Goal: Task Accomplishment & Management: Manage account settings

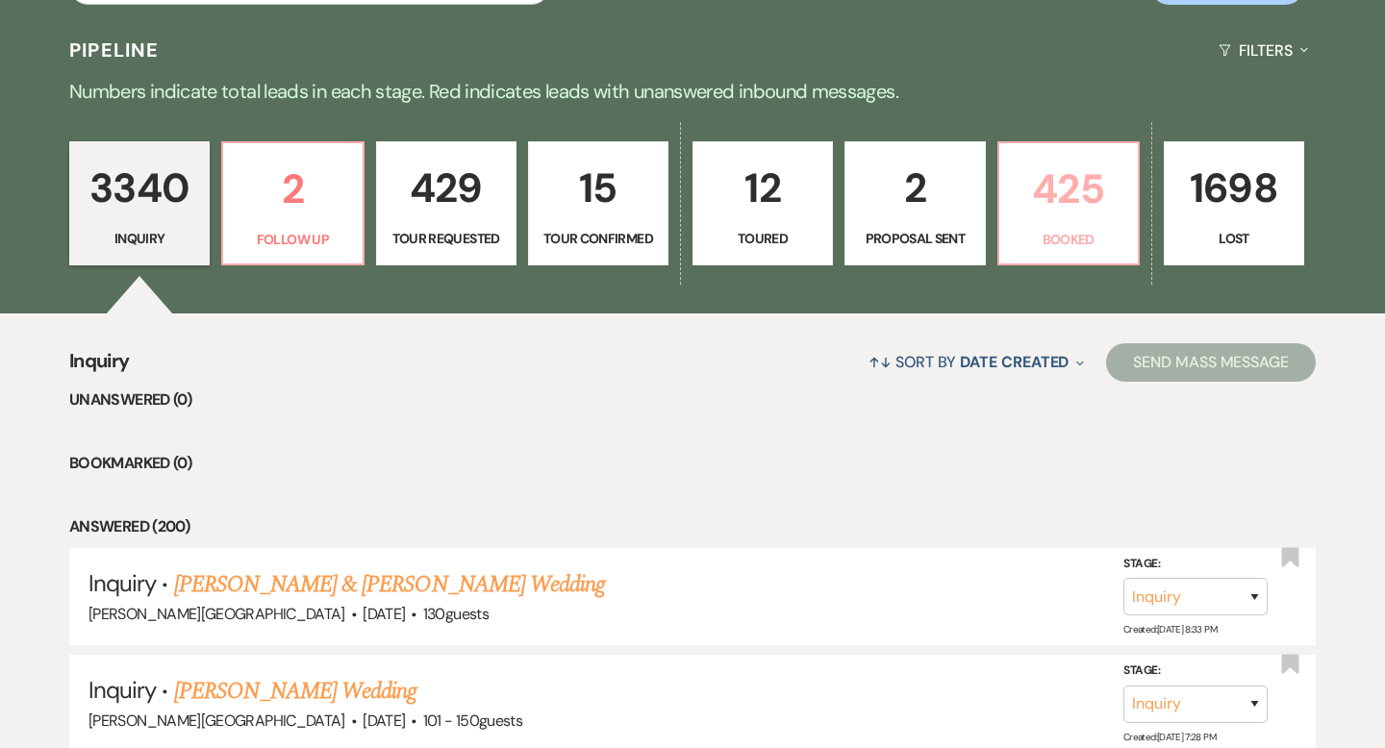
click at [1068, 210] on p "425" at bounding box center [1068, 189] width 115 height 64
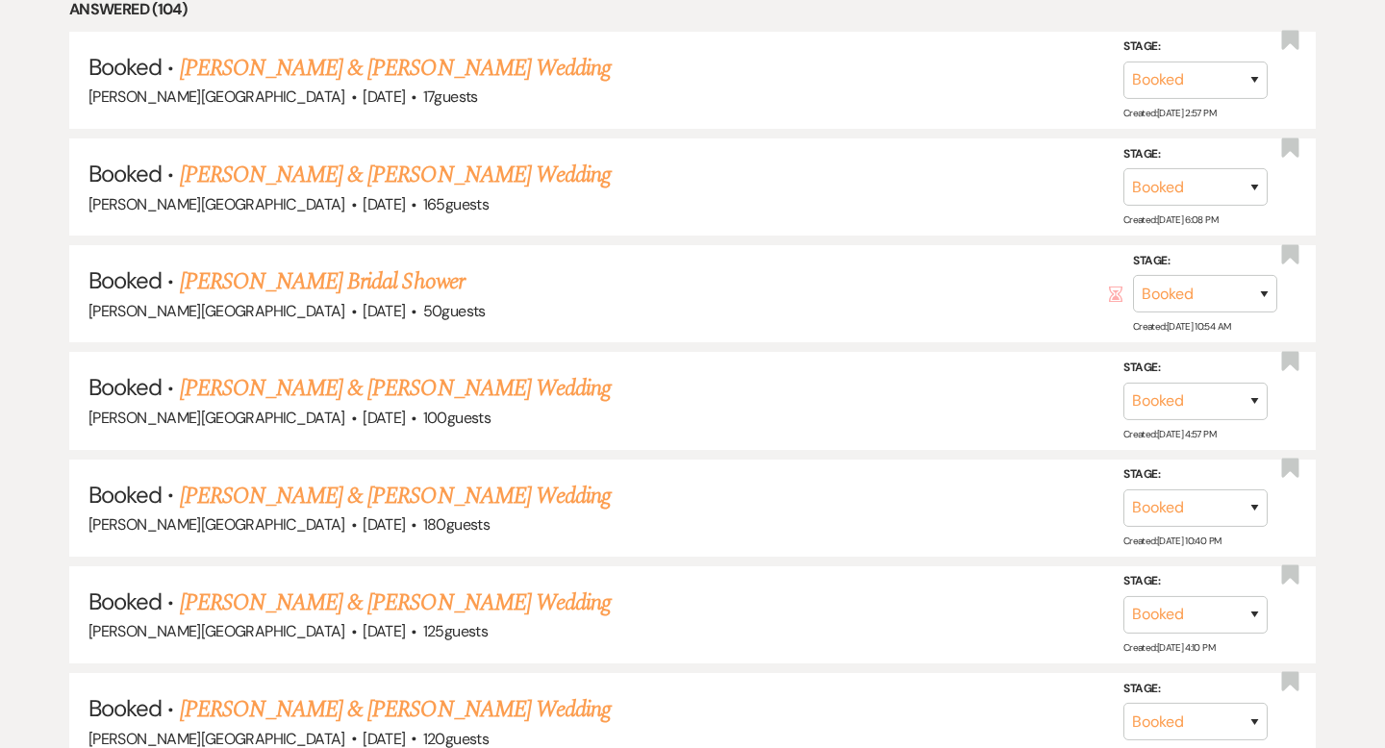
scroll to position [1272, 0]
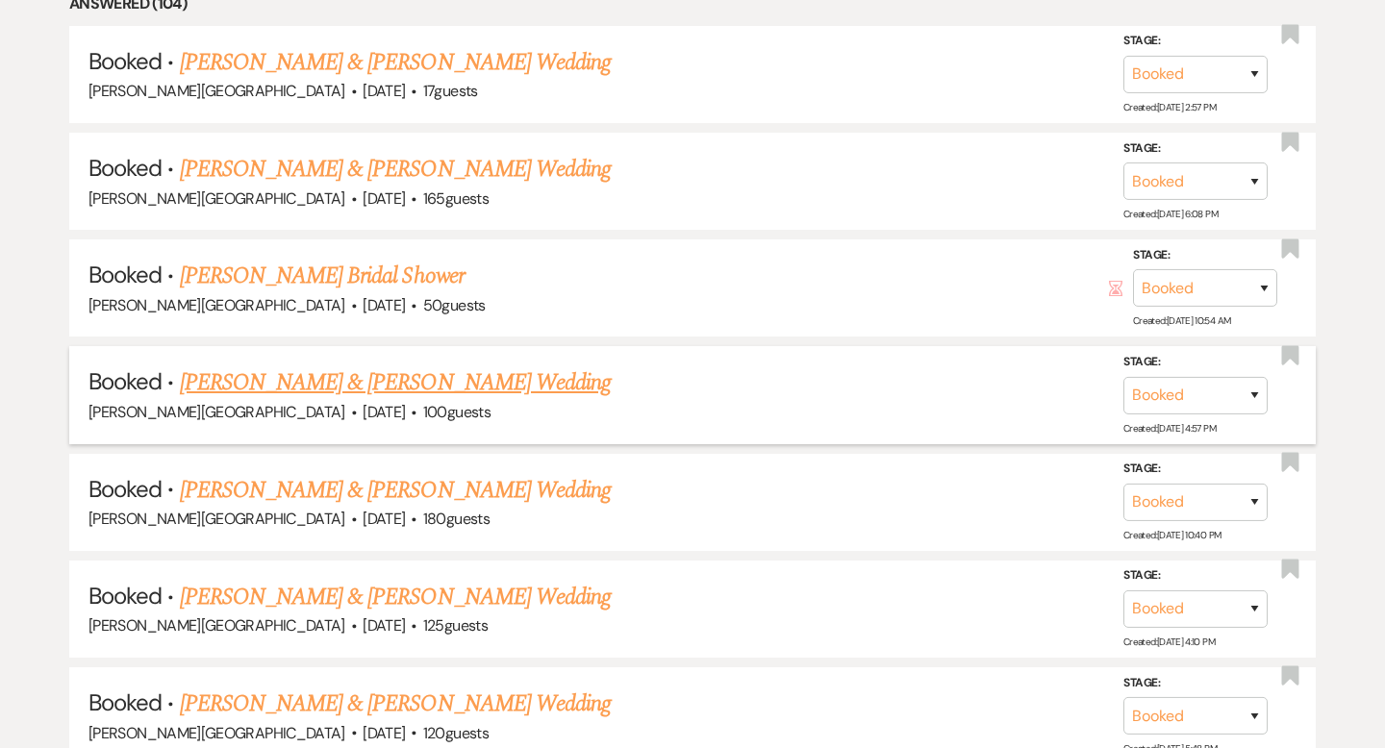
click at [463, 375] on link "Jae Horton & Karra Hebert's Wedding" at bounding box center [395, 382] width 431 height 35
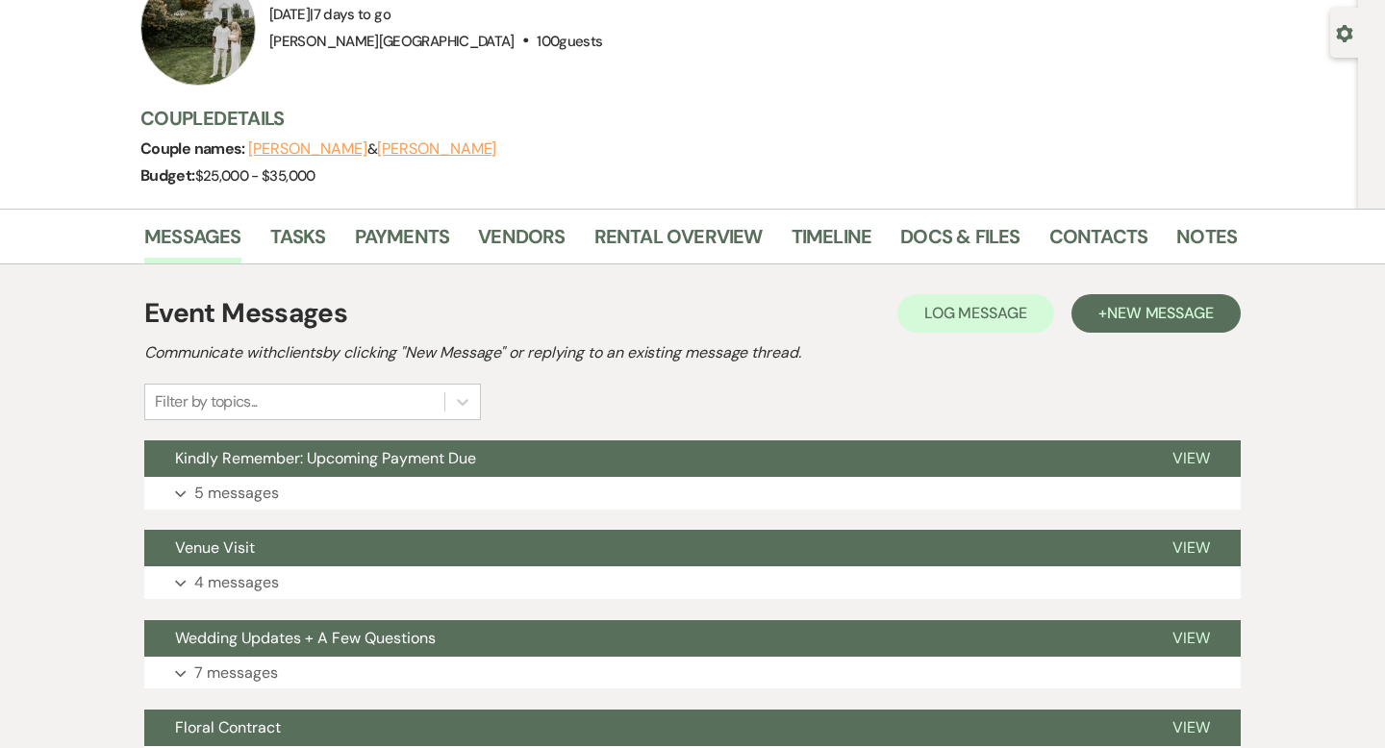
scroll to position [235, 0]
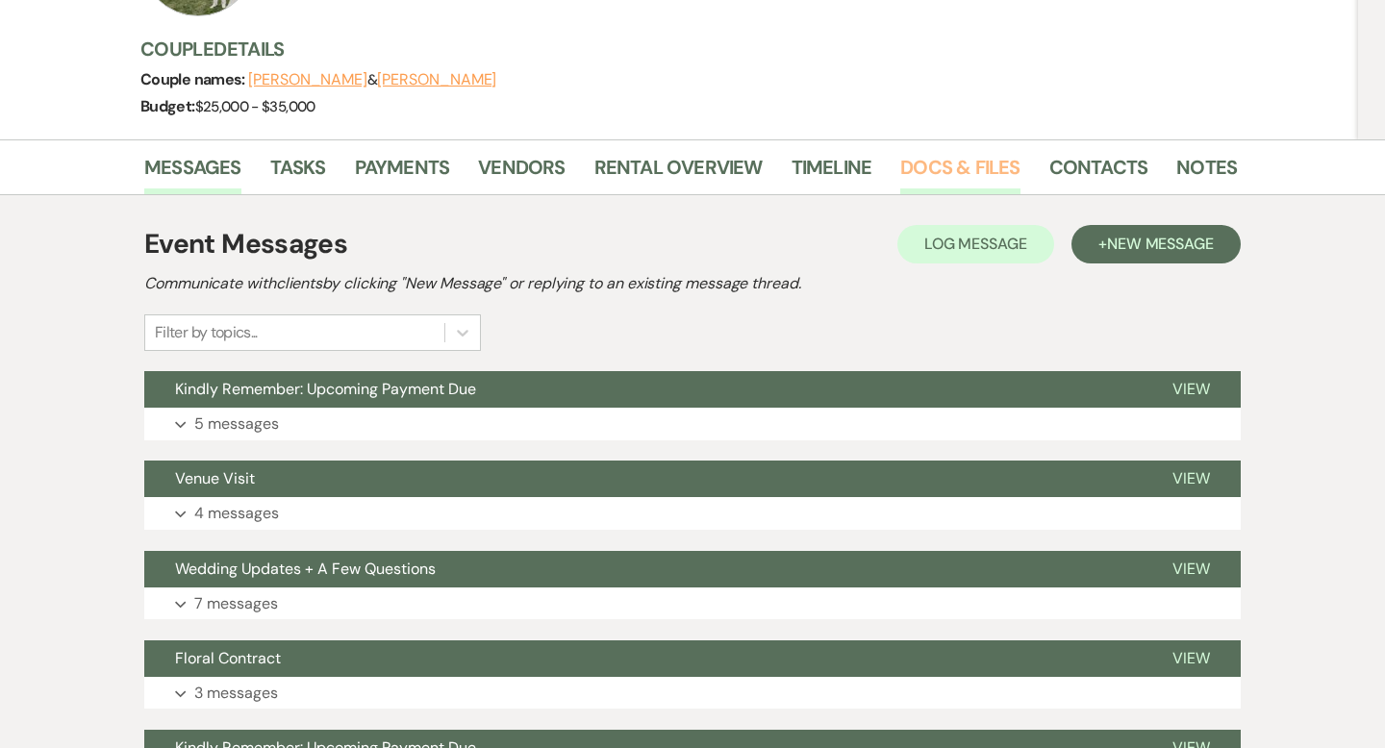
click at [941, 176] on link "Docs & Files" at bounding box center [959, 173] width 119 height 42
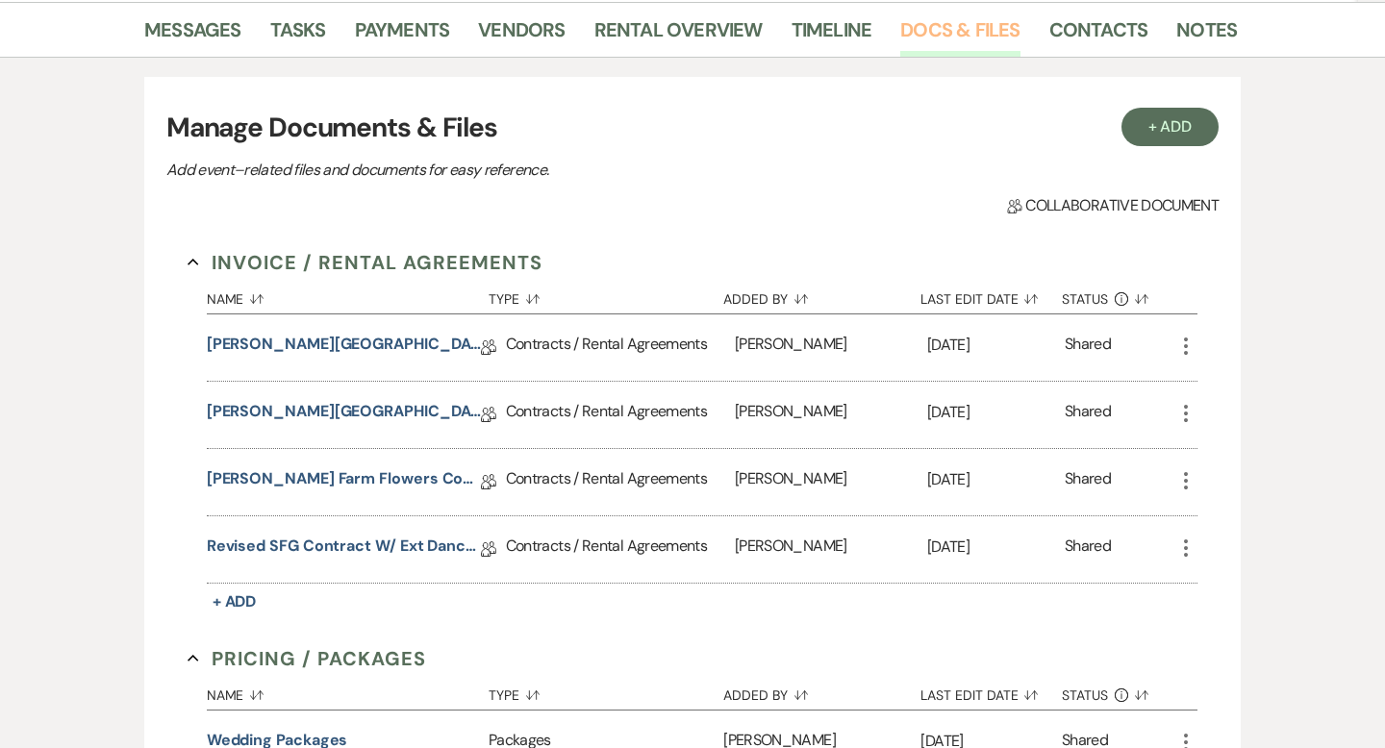
scroll to position [458, 0]
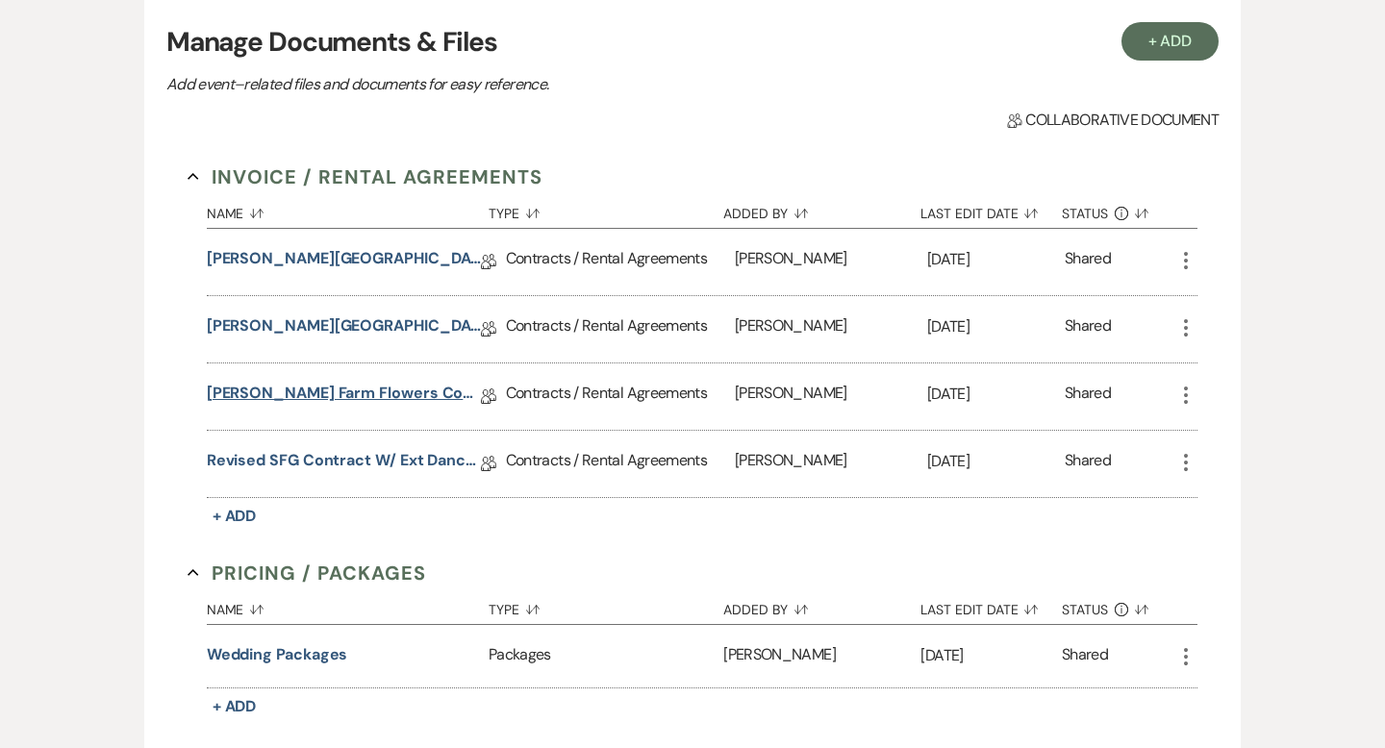
click at [352, 396] on link "Smith Farm Flowers Contract" at bounding box center [344, 397] width 274 height 30
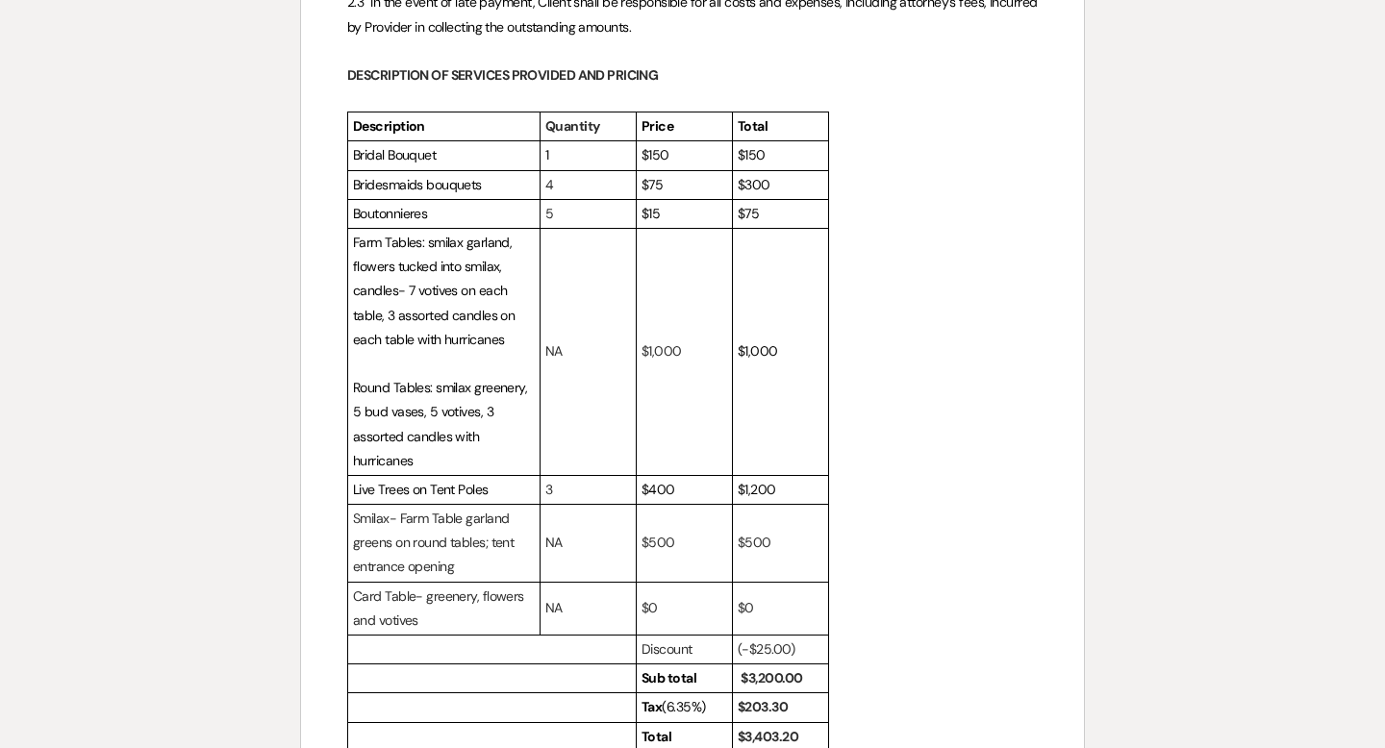
scroll to position [1183, 0]
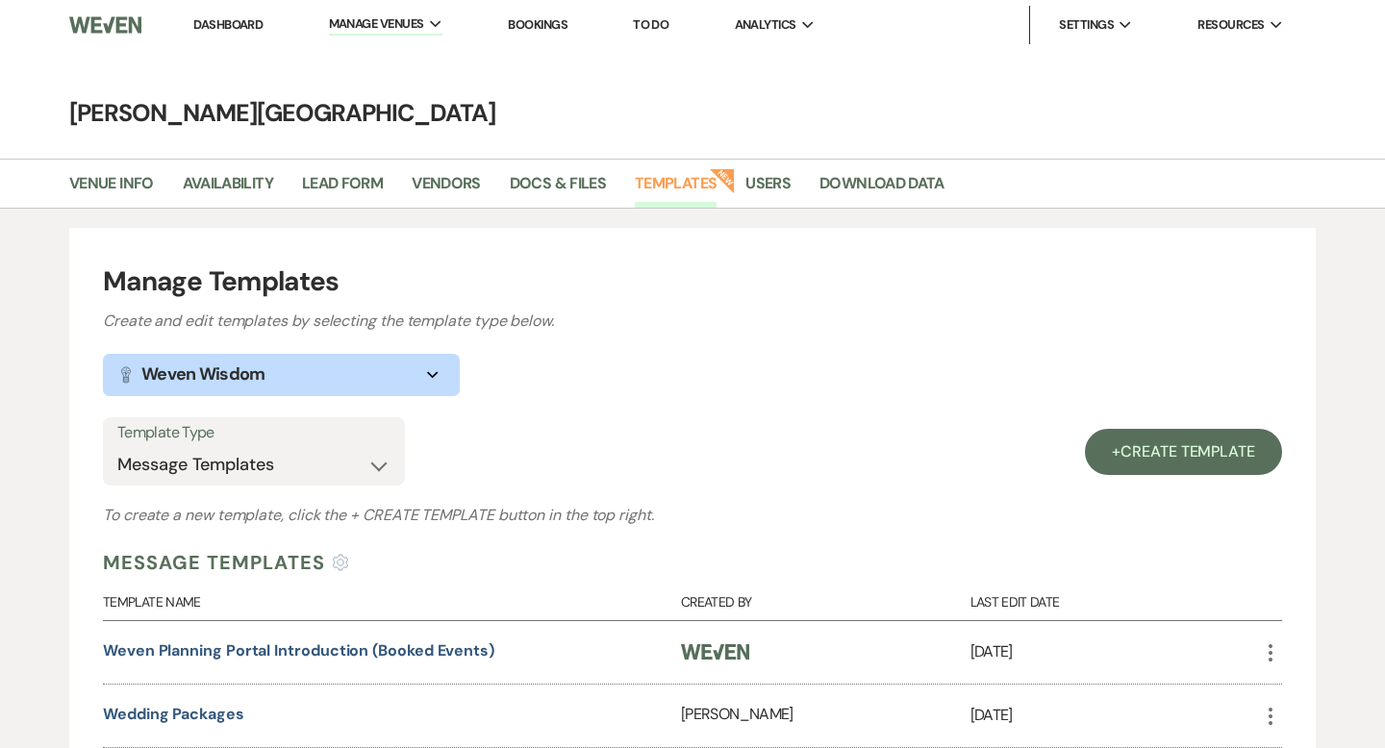
select select "Message Templates"
click at [251, 28] on link "Dashboard" at bounding box center [227, 24] width 69 height 16
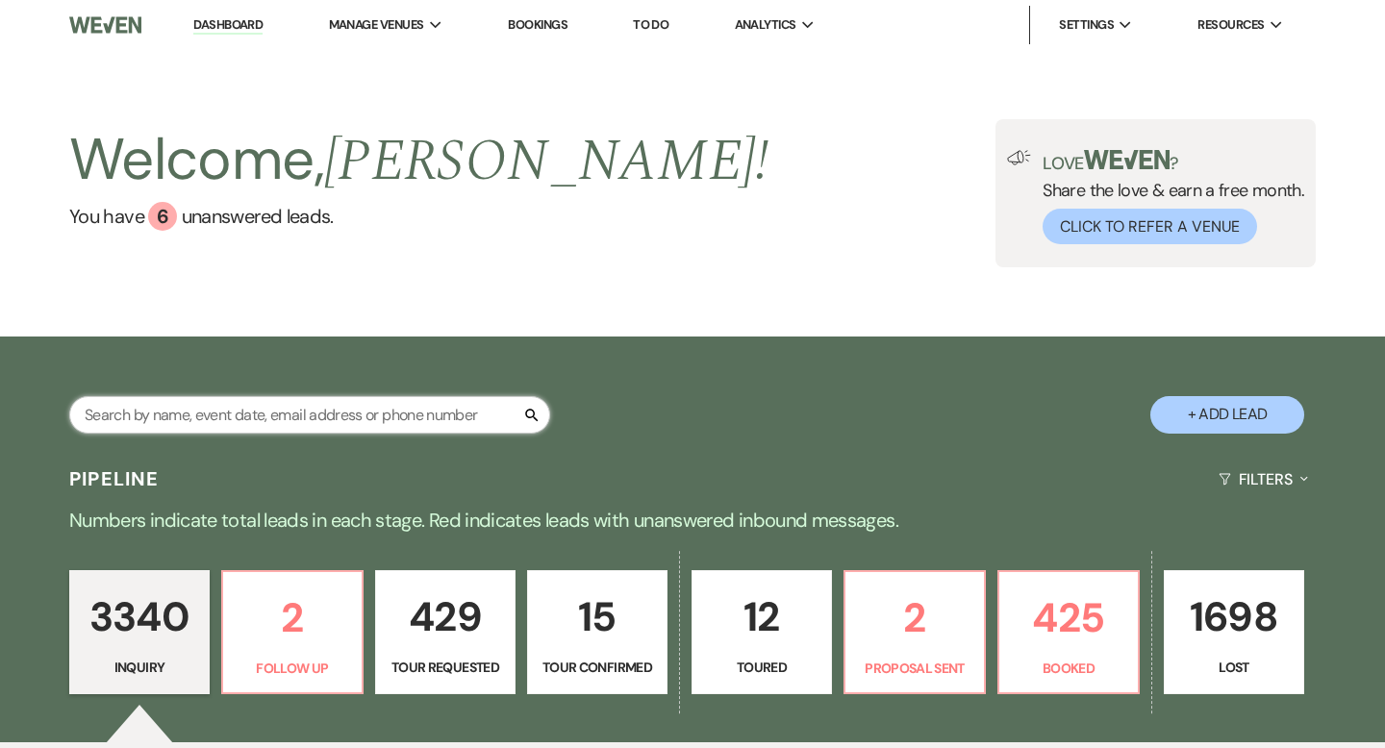
click at [274, 415] on input "text" at bounding box center [309, 415] width 481 height 38
click at [287, 409] on input "kushe" at bounding box center [309, 415] width 481 height 38
click at [531, 415] on use "button" at bounding box center [533, 415] width 14 height 14
click at [346, 411] on input "kushe" at bounding box center [309, 415] width 481 height 38
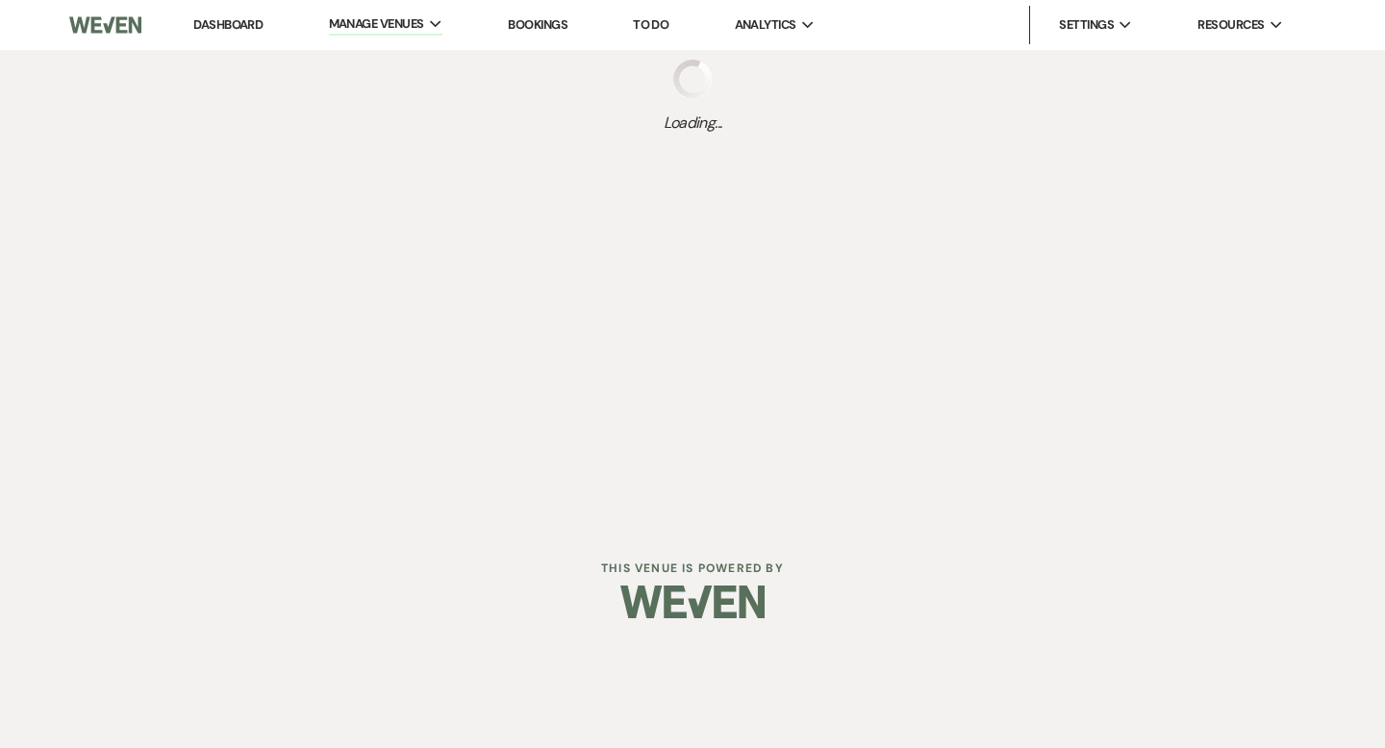
select select "Message Templates"
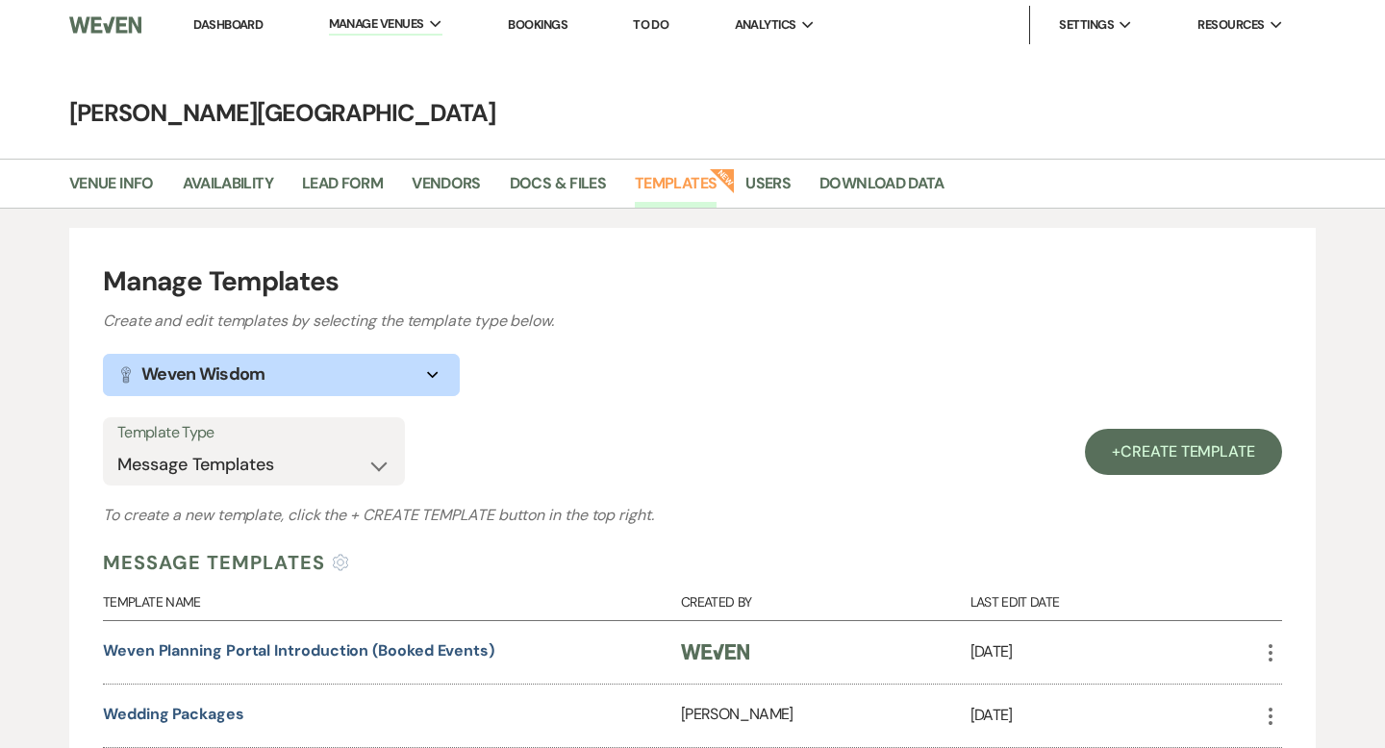
click at [221, 18] on link "Dashboard" at bounding box center [227, 24] width 69 height 16
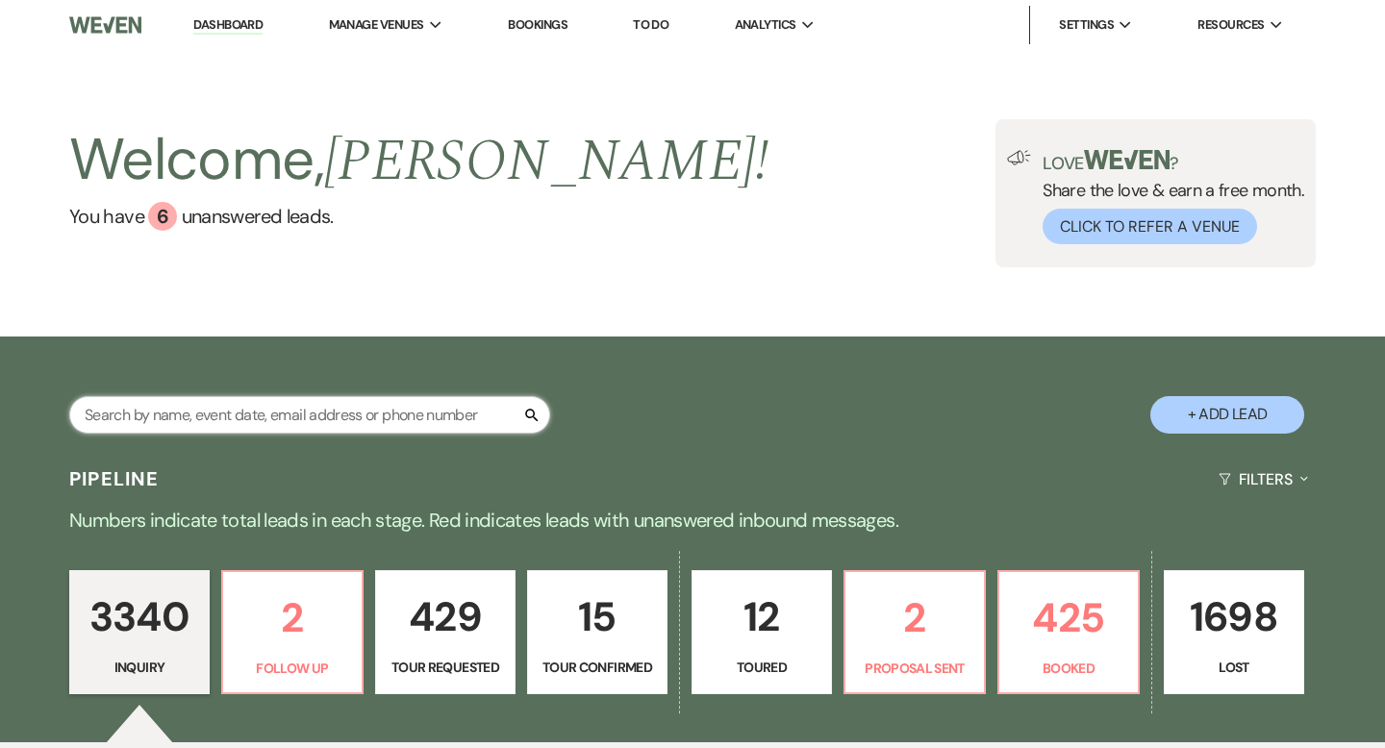
click at [260, 413] on input "text" at bounding box center [309, 415] width 481 height 38
type input "[PERSON_NAME]"
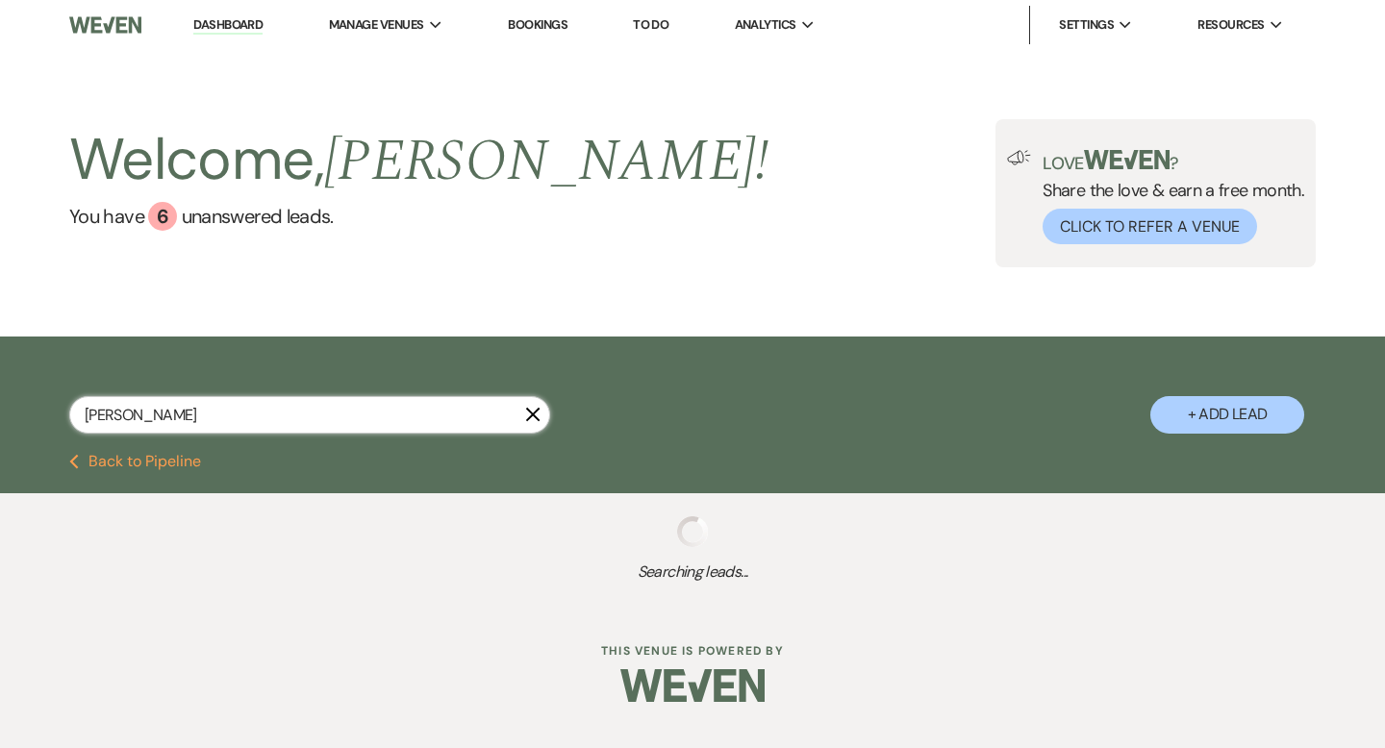
select select "2"
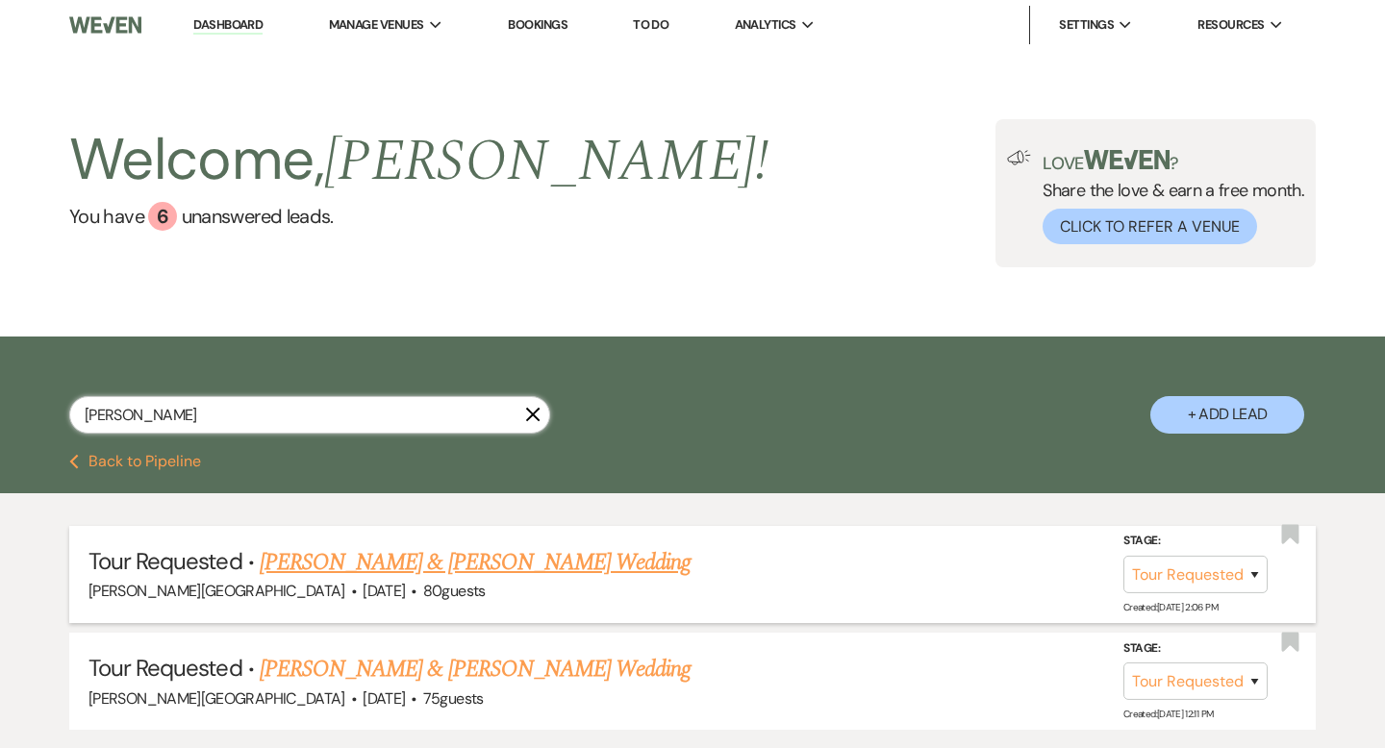
type input "[PERSON_NAME]"
click at [433, 556] on link "[PERSON_NAME] & [PERSON_NAME] Wedding" at bounding box center [475, 562] width 431 height 35
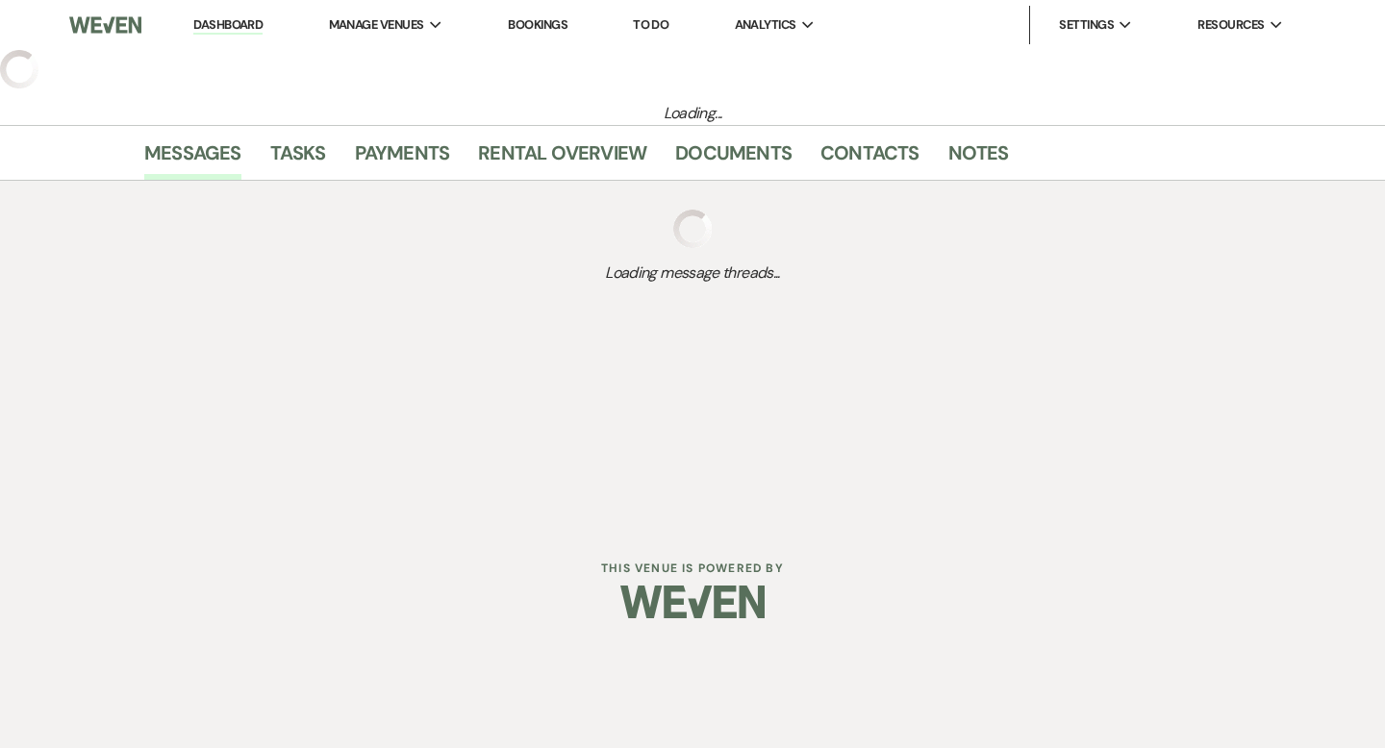
select select "2"
select select "5"
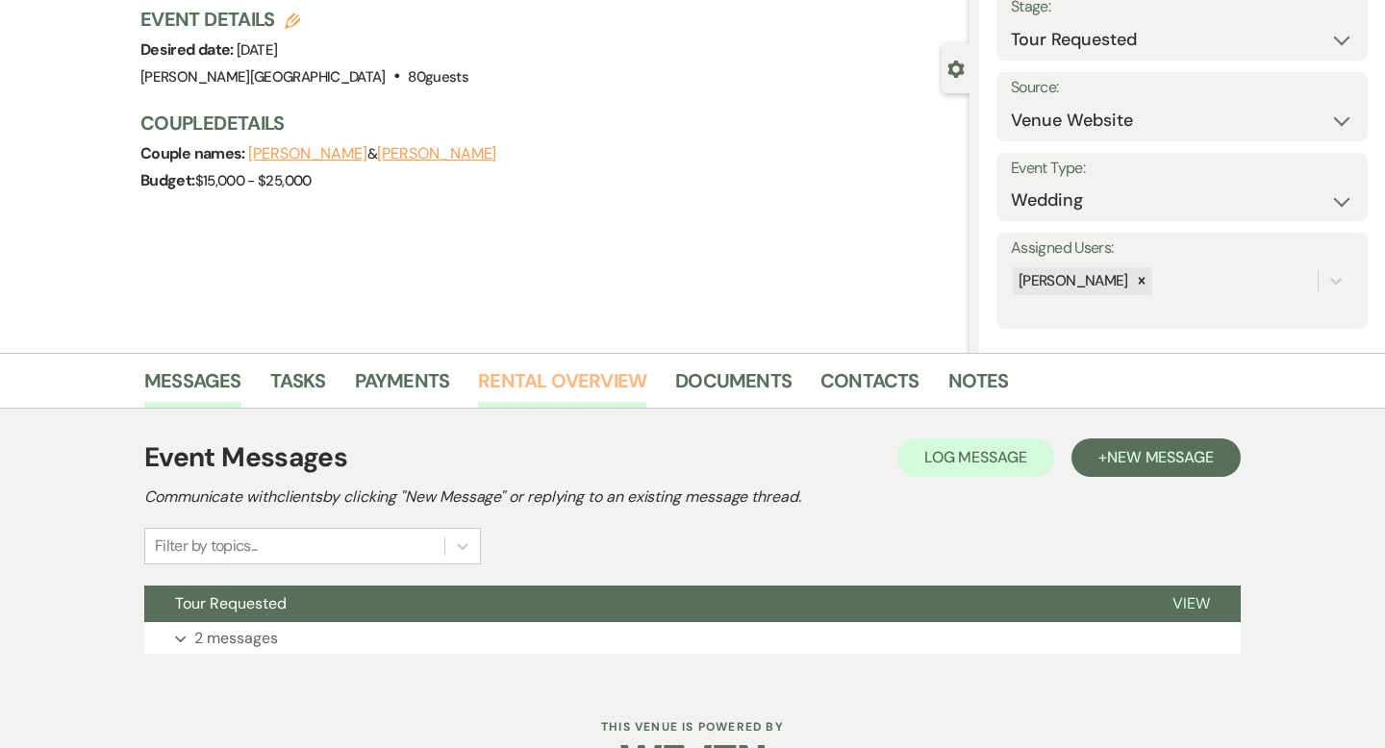
scroll to position [189, 0]
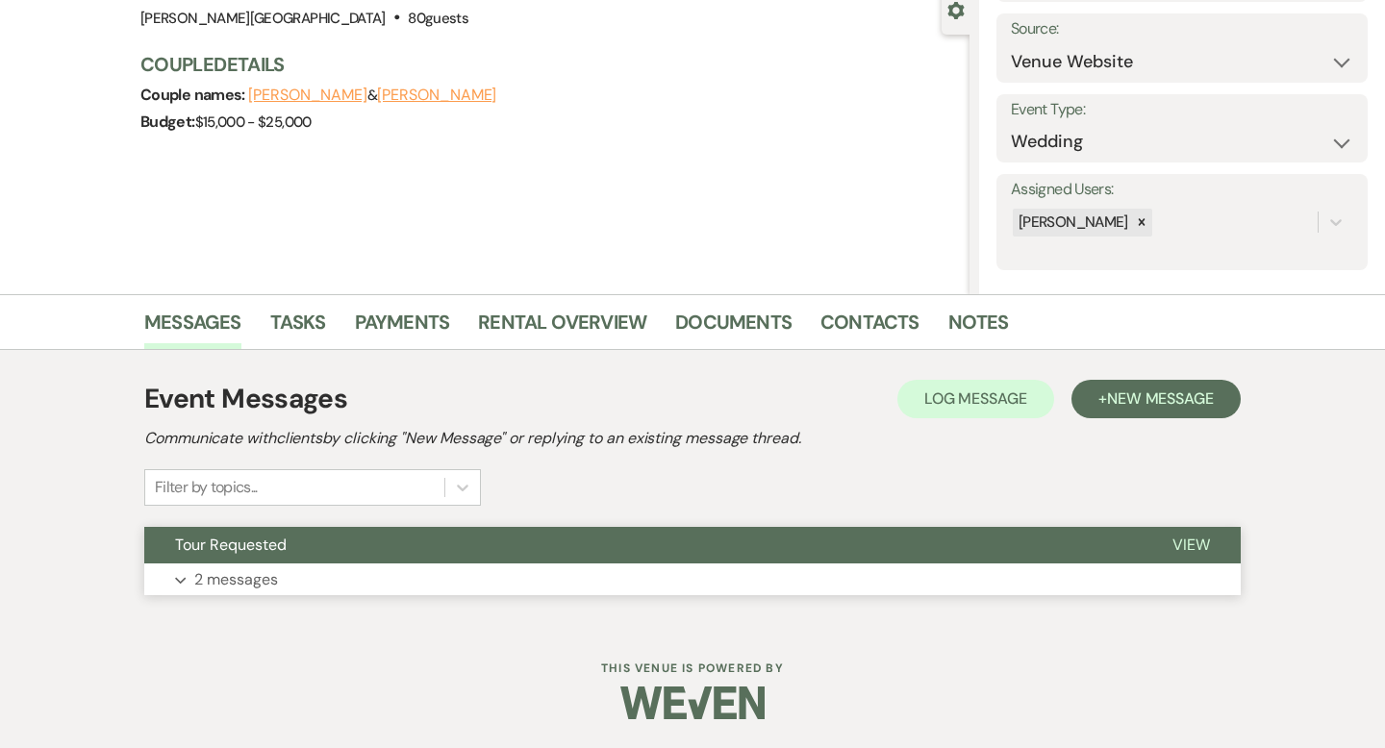
click at [499, 545] on button "Tour Requested" at bounding box center [642, 545] width 997 height 37
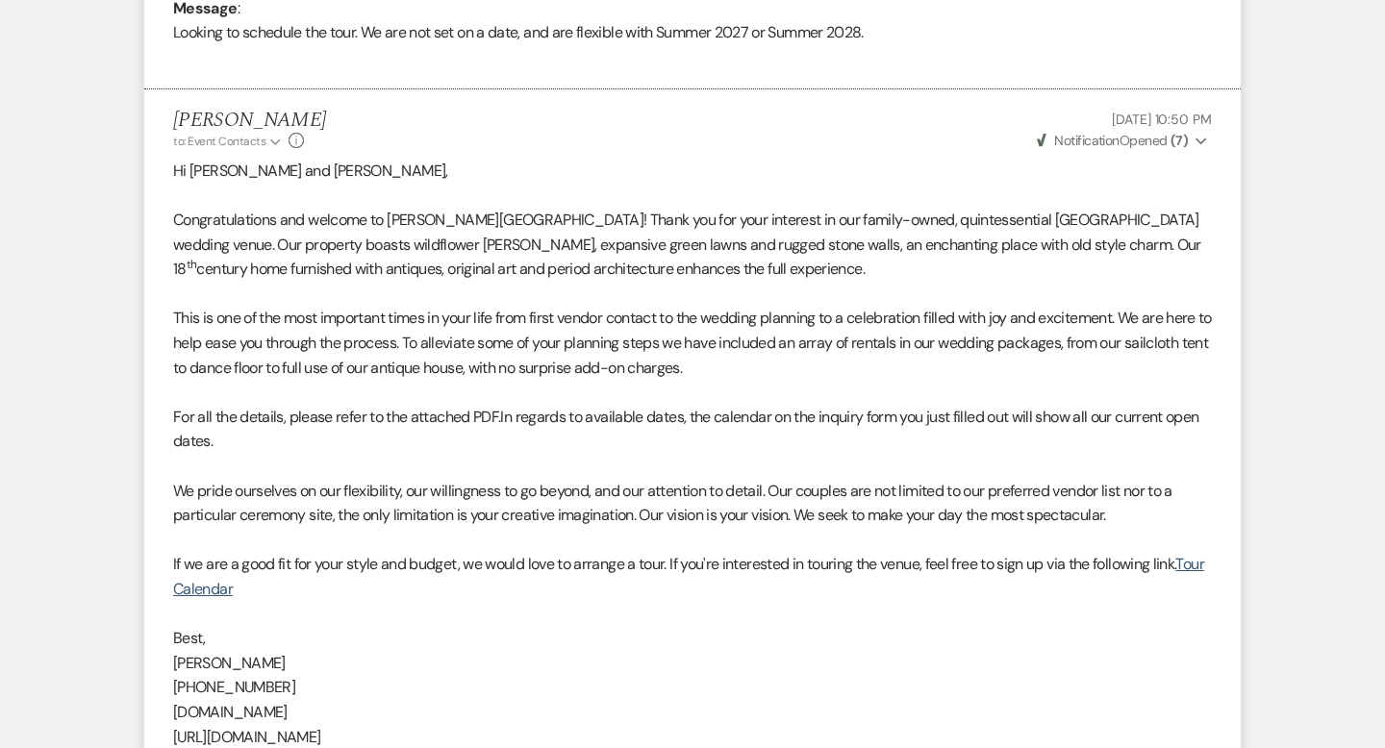
scroll to position [1018, 0]
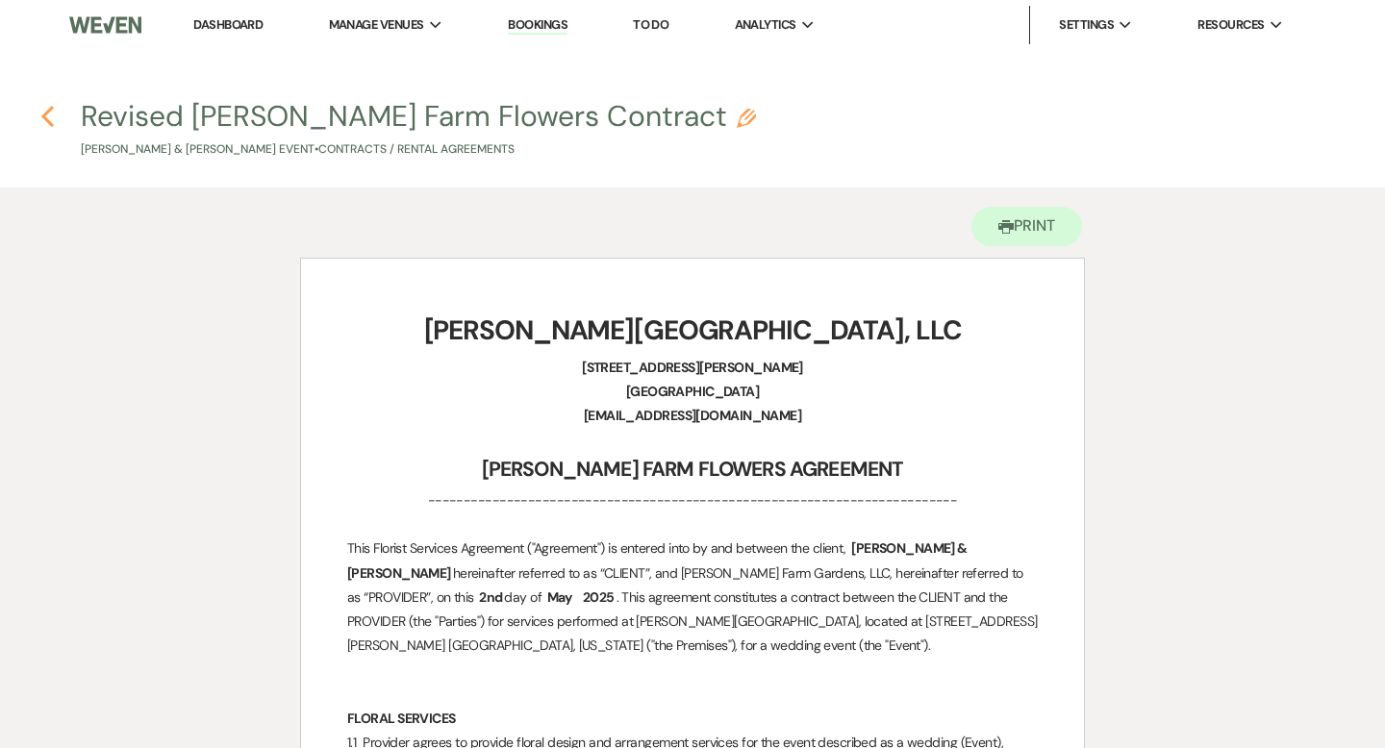
click at [53, 118] on icon "Previous" at bounding box center [47, 116] width 14 height 23
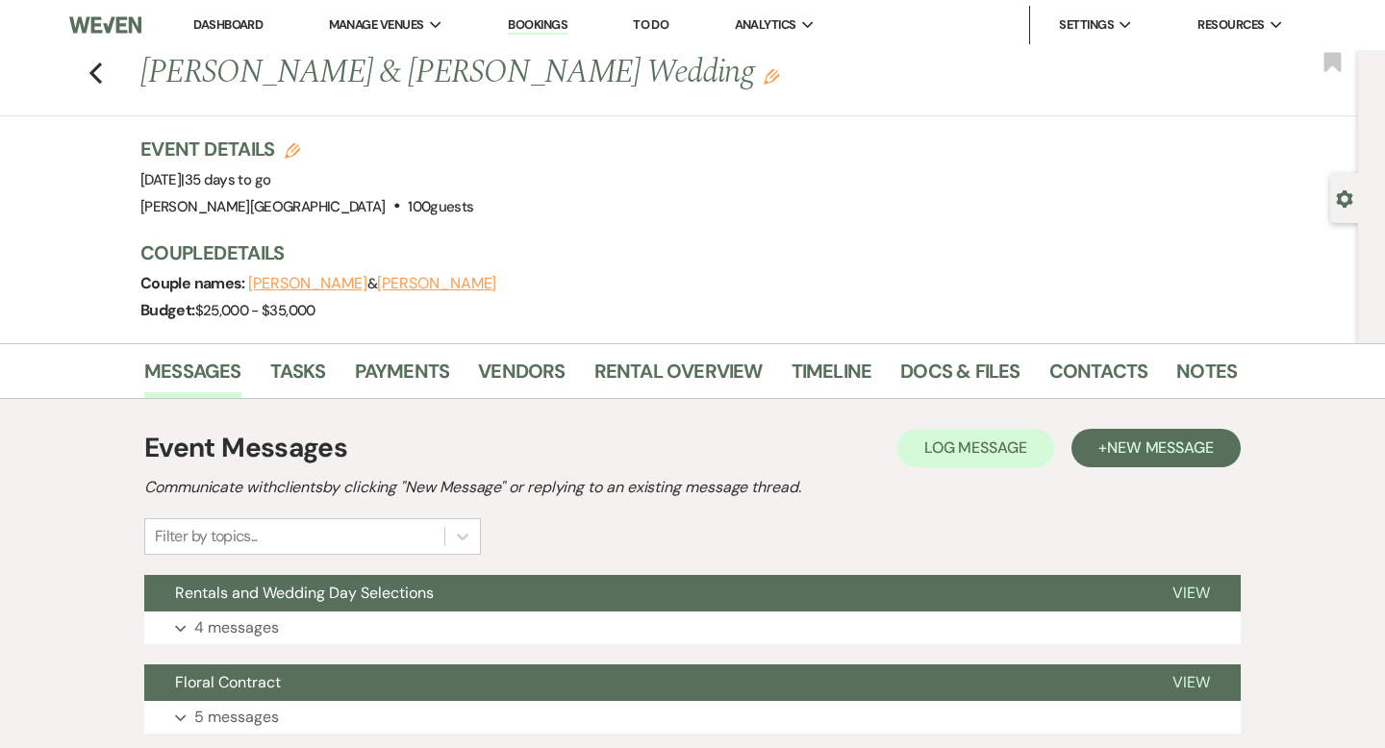
click at [260, 21] on link "Dashboard" at bounding box center [227, 24] width 69 height 16
